Goal: Transaction & Acquisition: Purchase product/service

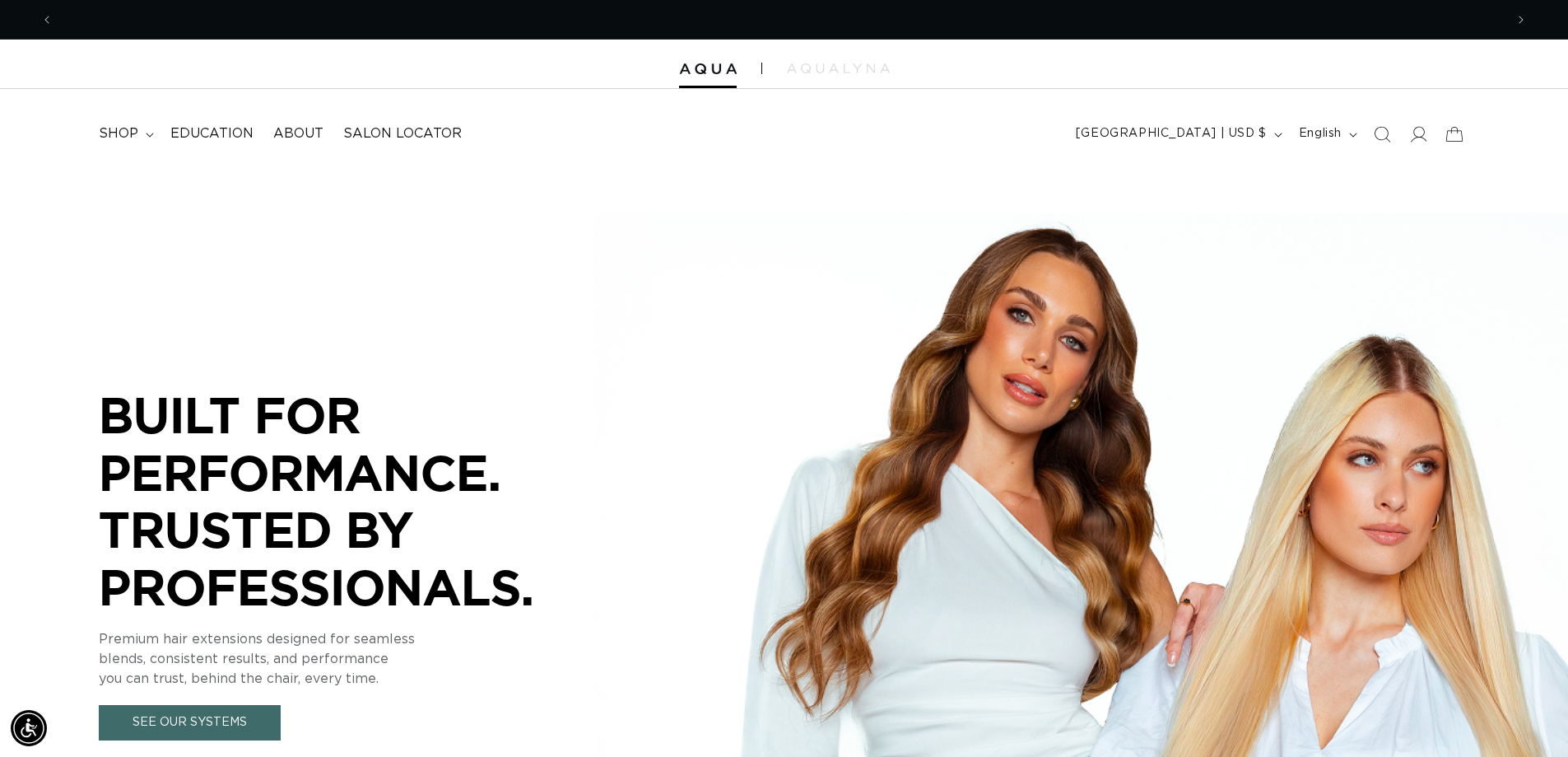
scroll to position [0, 1452]
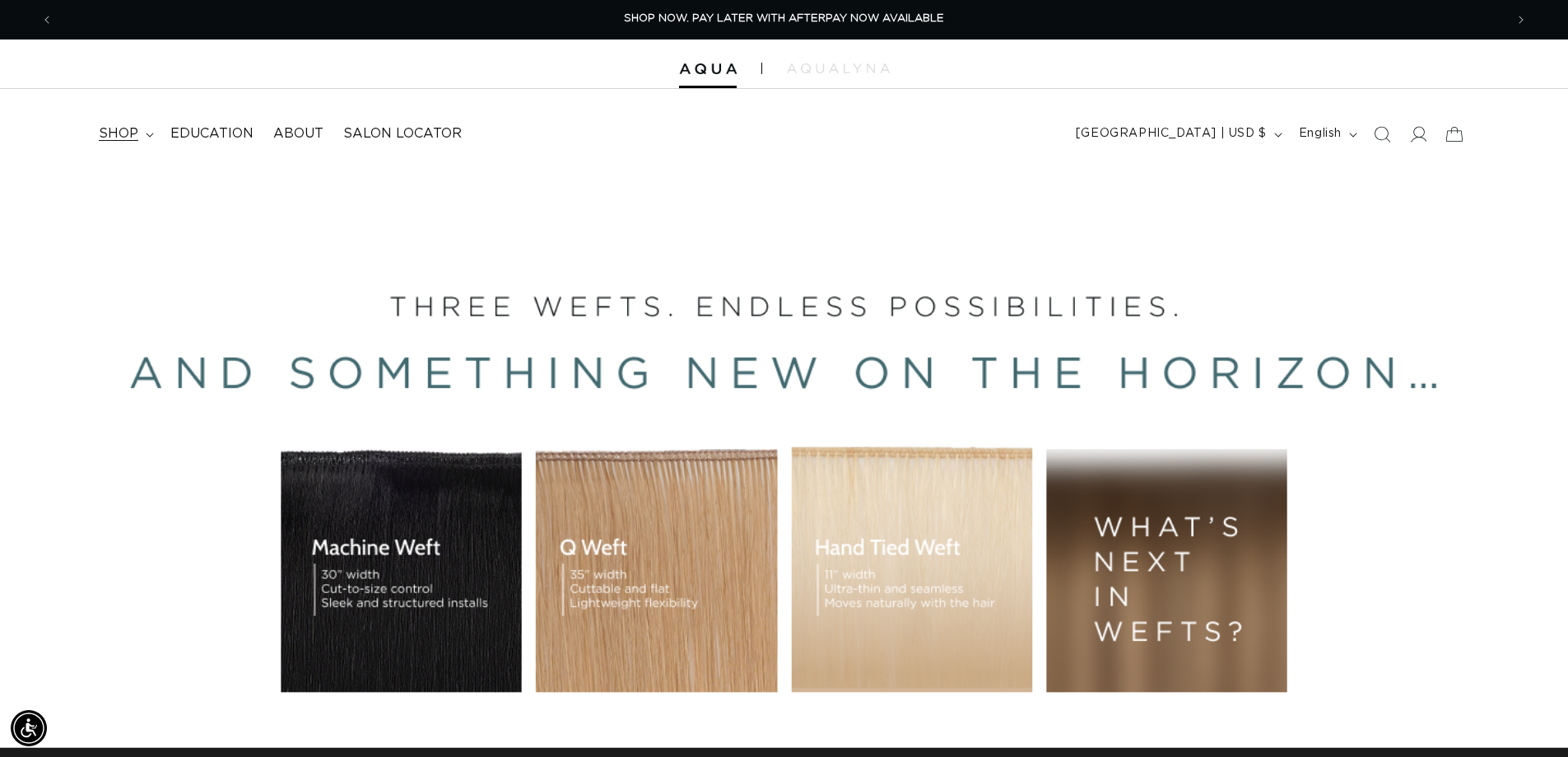
click at [126, 131] on span "shop" at bounding box center [118, 134] width 39 height 18
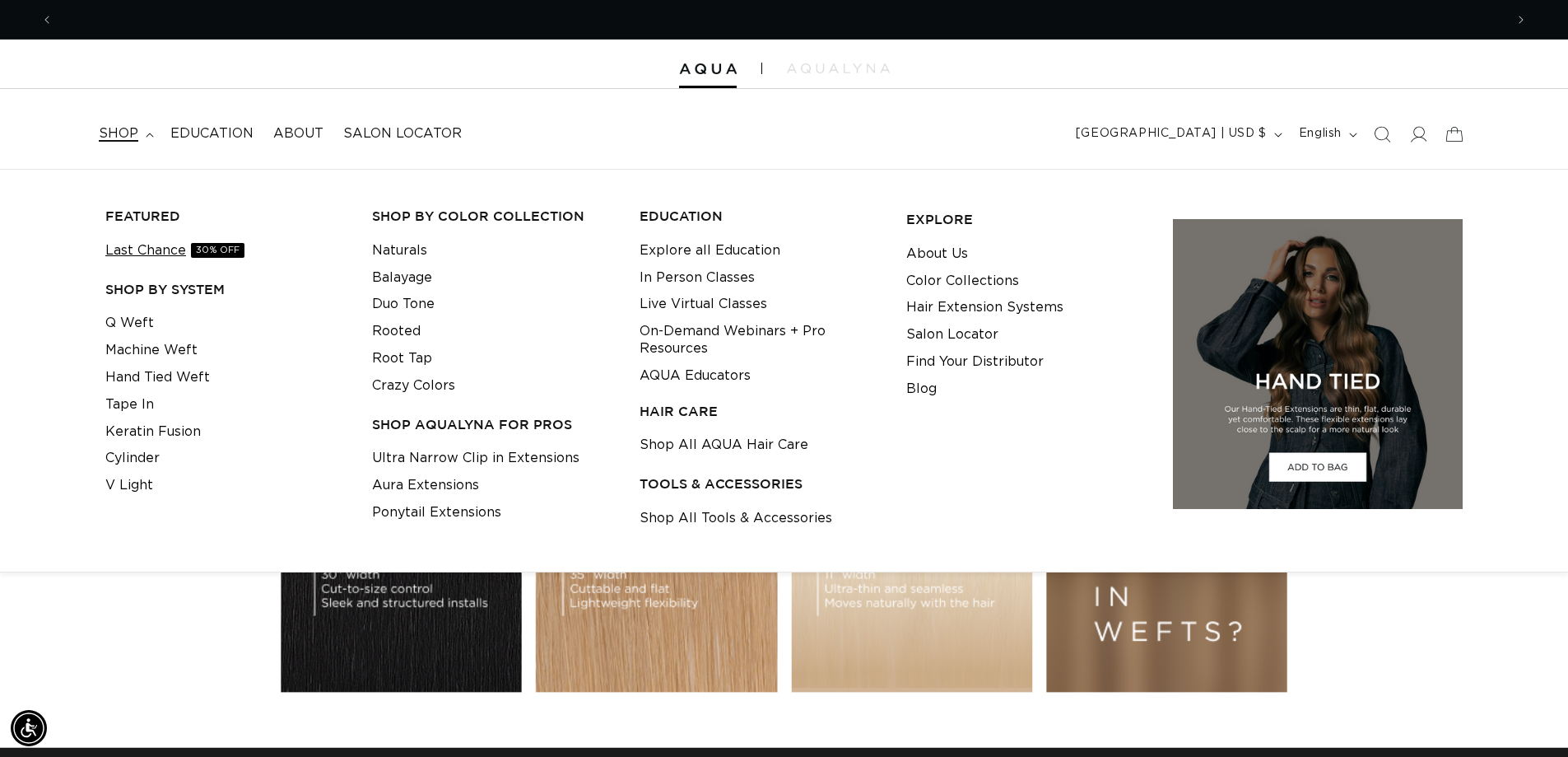
scroll to position [0, 2903]
click at [140, 352] on link "Machine Weft" at bounding box center [151, 350] width 92 height 27
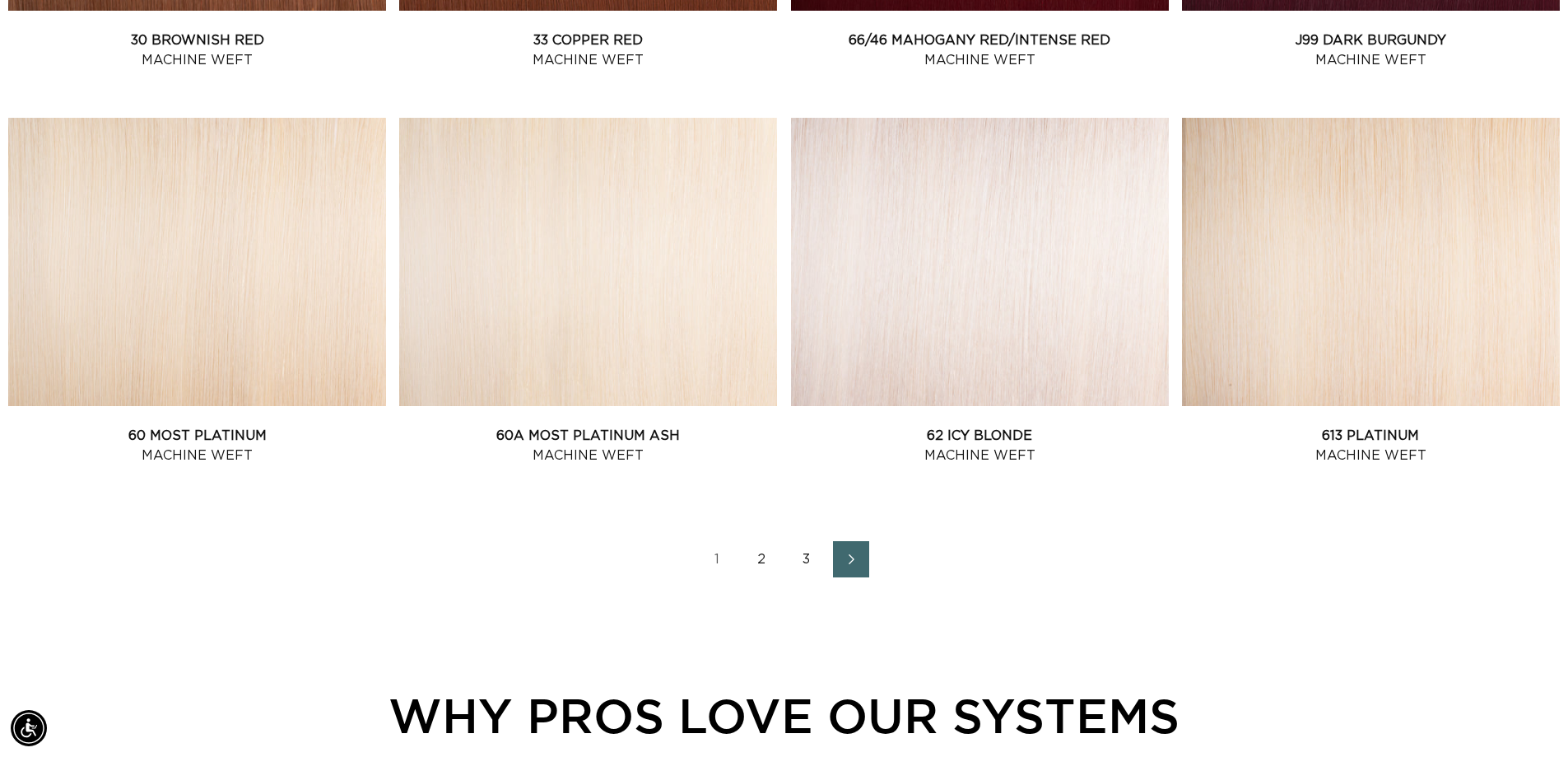
scroll to position [0, 2903]
click at [766, 554] on link "2" at bounding box center [762, 559] width 36 height 36
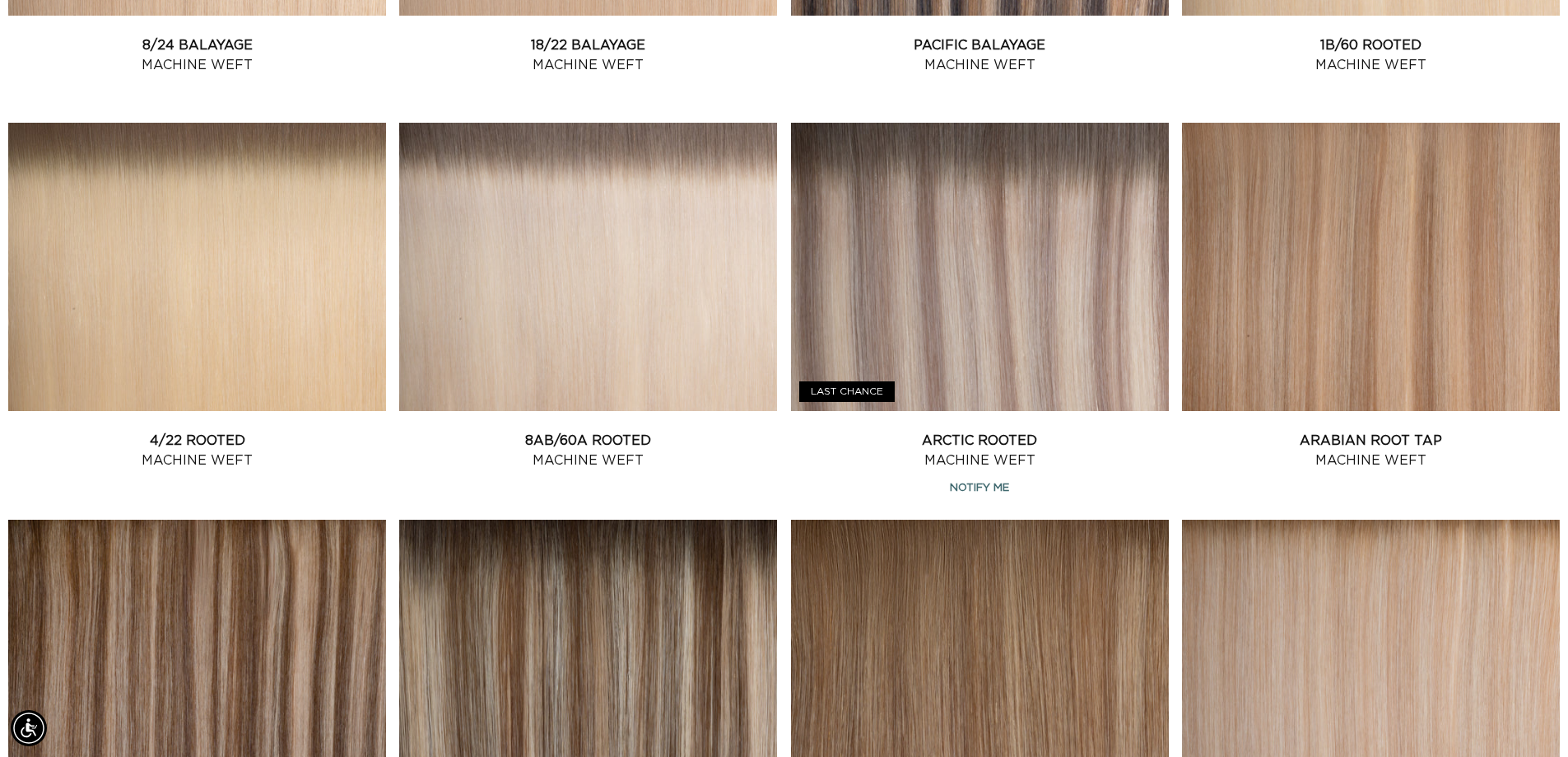
scroll to position [1812, 0]
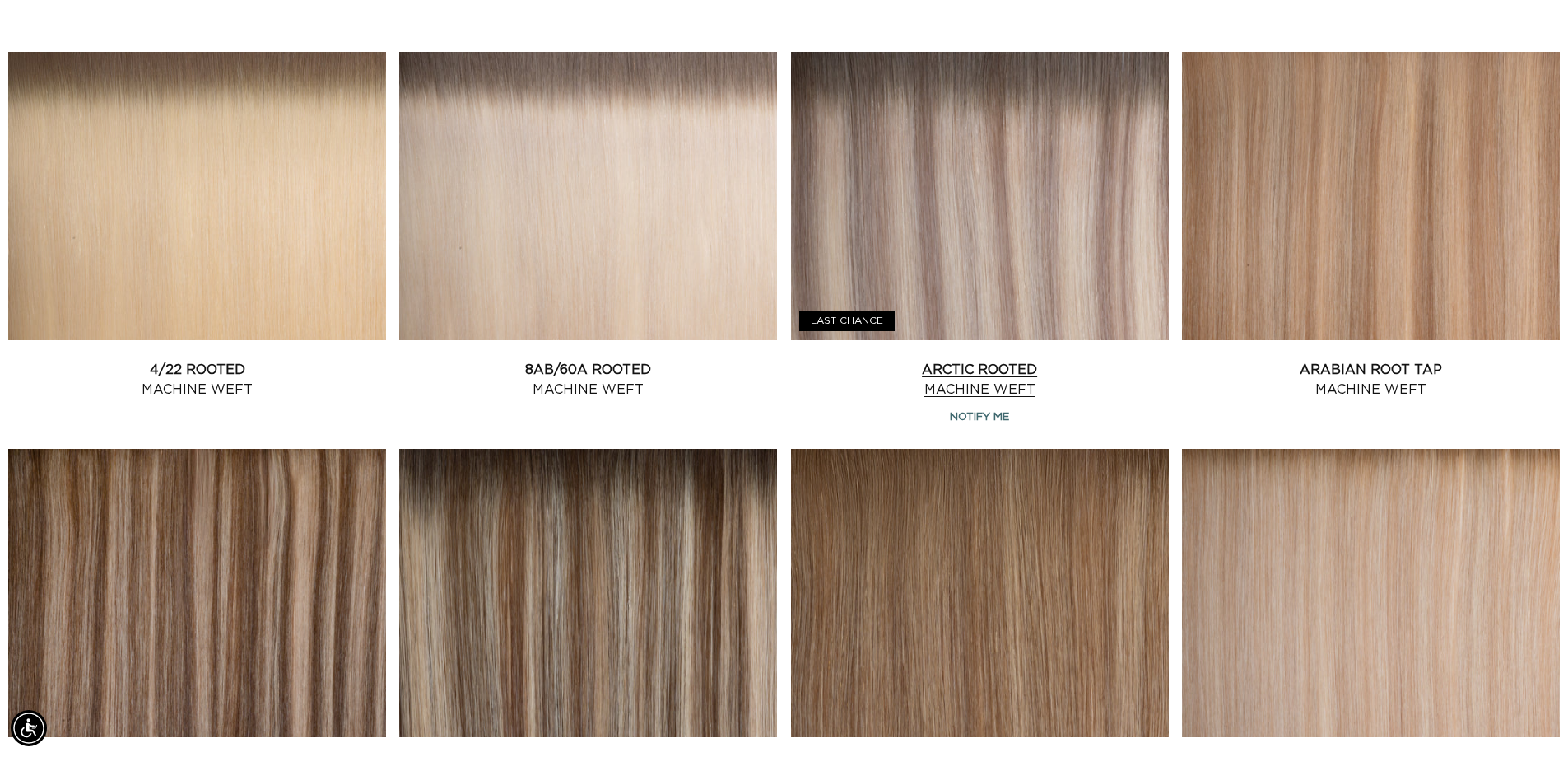
click at [959, 360] on link "Arctic Rooted Machine Weft" at bounding box center [980, 379] width 378 height 39
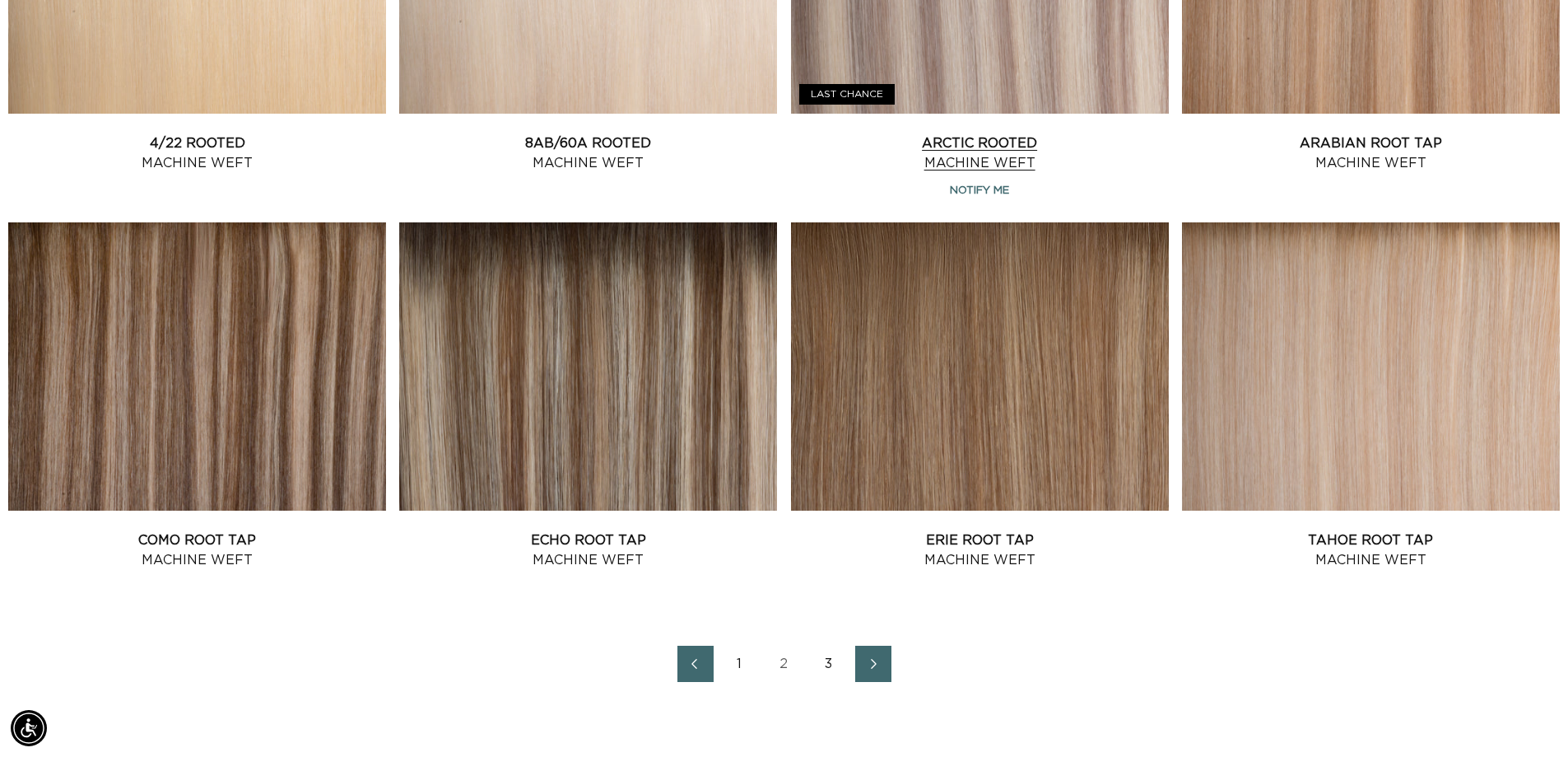
scroll to position [2141, 0]
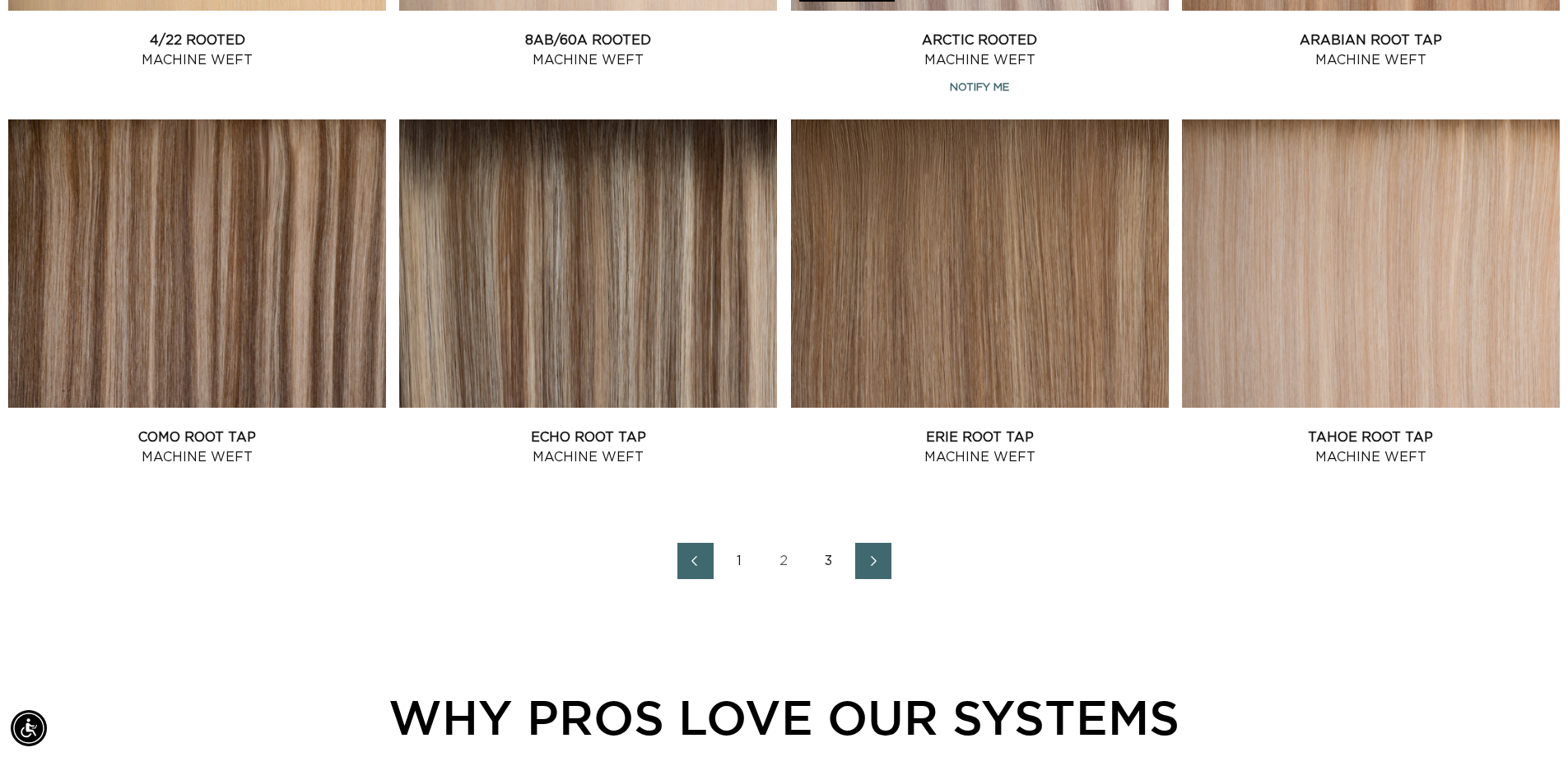
click at [825, 559] on link "3" at bounding box center [829, 560] width 36 height 36
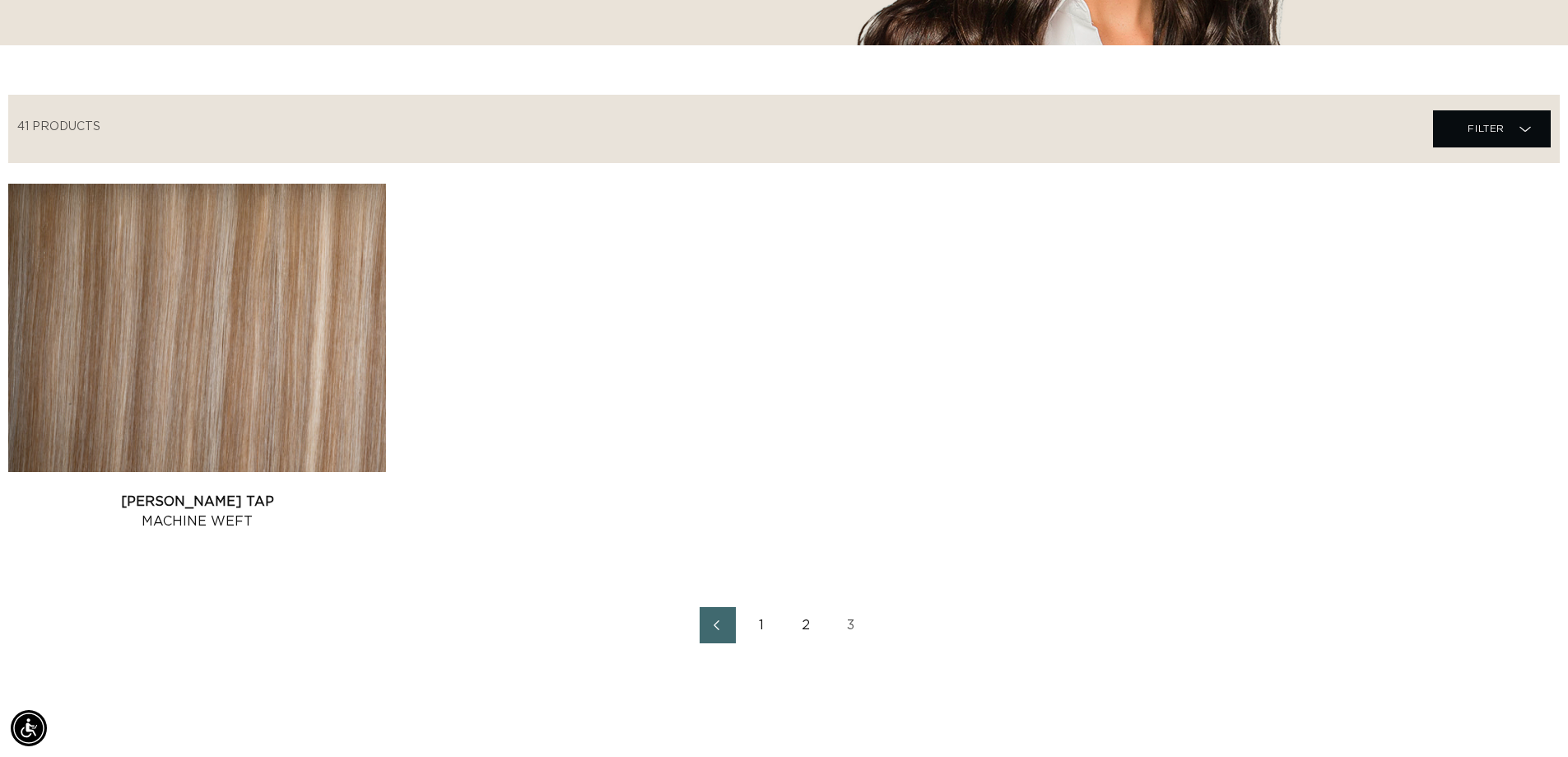
click at [805, 627] on link "2" at bounding box center [806, 624] width 36 height 36
